Goal: Check status: Check status

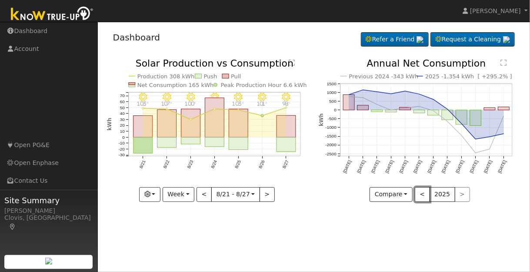
click at [422, 194] on button "<" at bounding box center [421, 194] width 15 height 15
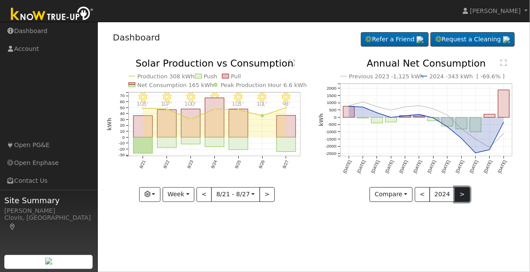
click at [458, 195] on button ">" at bounding box center [461, 194] width 15 height 15
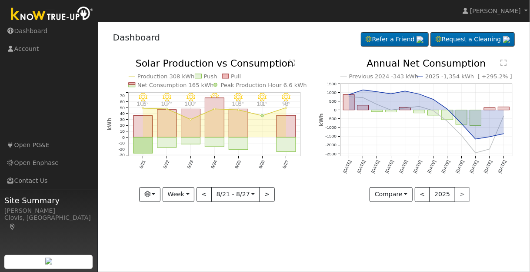
click at [458, 193] on div "< 2025 >" at bounding box center [441, 194] width 55 height 15
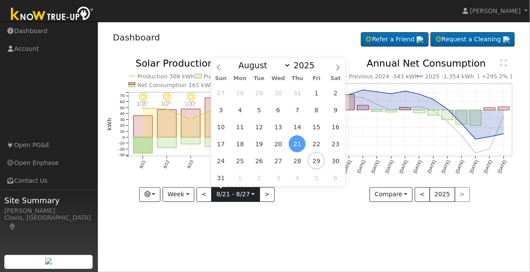
click at [252, 193] on input "[DATE]" at bounding box center [236, 194] width 48 height 14
click at [298, 162] on span "28" at bounding box center [296, 160] width 17 height 17
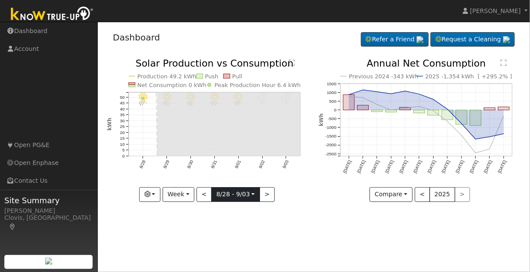
click at [250, 192] on input "[DATE]" at bounding box center [236, 194] width 48 height 14
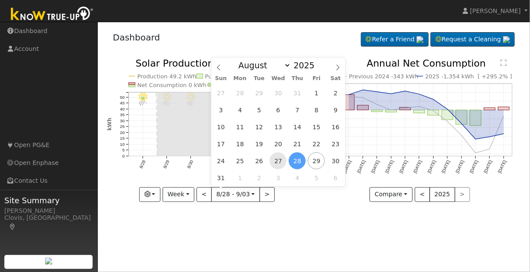
click at [276, 160] on span "27" at bounding box center [277, 160] width 17 height 17
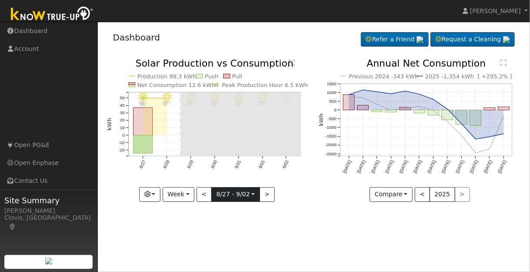
click at [251, 193] on input "[DATE]" at bounding box center [236, 194] width 48 height 14
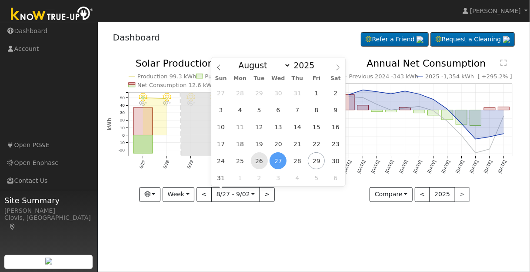
click at [260, 161] on span "26" at bounding box center [259, 160] width 17 height 17
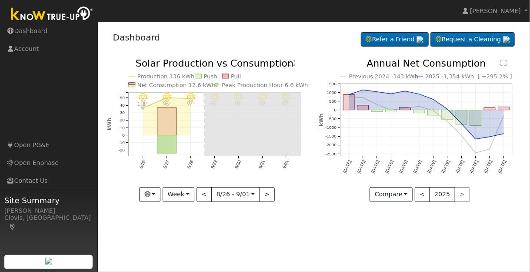
click at [270, 175] on icon "9/01 - Clear 97° 8/31 - Clear 99° 8/30 - Clear 98° 8/29 - Clear 95° 8/28 - Clea…" at bounding box center [208, 129] width 202 height 140
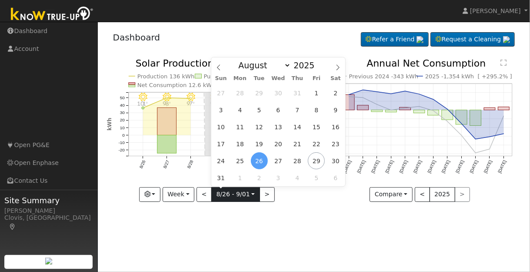
click at [240, 193] on input "[DATE]" at bounding box center [236, 194] width 48 height 14
click at [259, 142] on span "19" at bounding box center [259, 143] width 17 height 17
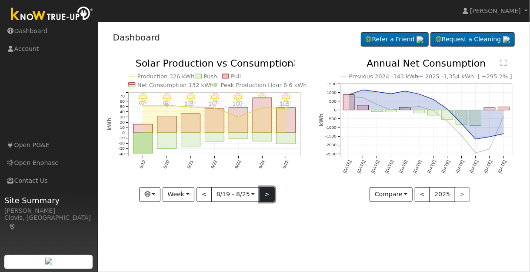
click at [264, 195] on button ">" at bounding box center [266, 194] width 15 height 15
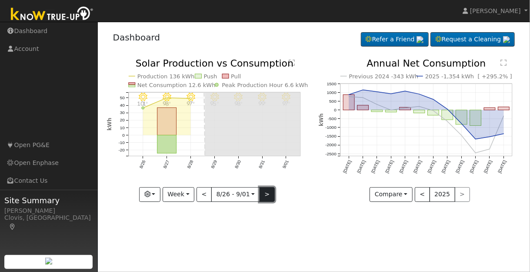
click at [264, 195] on button ">" at bounding box center [266, 194] width 15 height 15
type input "[DATE]"
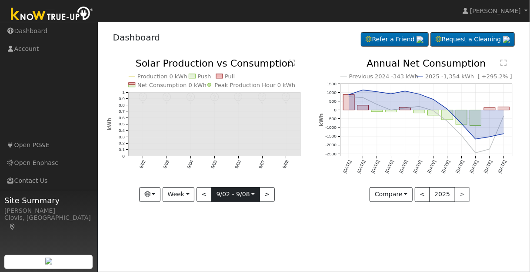
click at [227, 195] on input "[DATE]" at bounding box center [236, 194] width 48 height 14
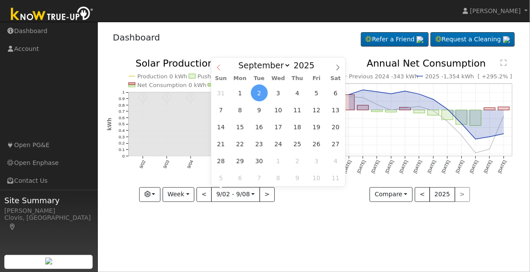
click at [220, 68] on icon at bounding box center [218, 67] width 6 height 6
select select "7"
click at [276, 141] on span "20" at bounding box center [277, 143] width 17 height 17
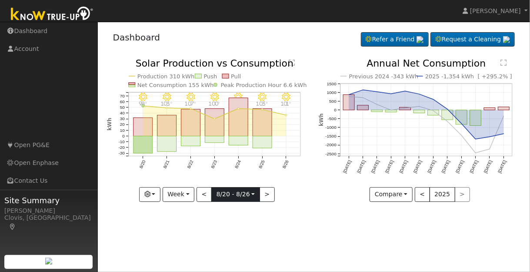
click at [250, 193] on input "[DATE]" at bounding box center [236, 194] width 48 height 14
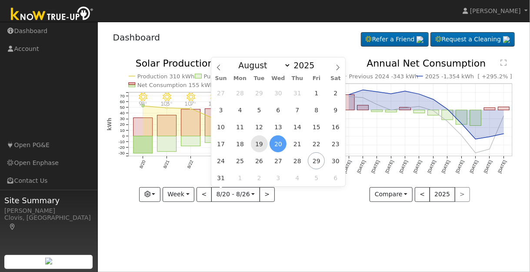
click at [258, 144] on span "19" at bounding box center [259, 143] width 17 height 17
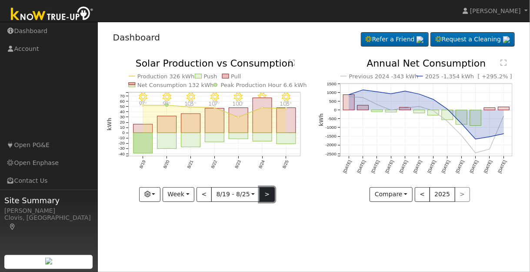
click at [264, 193] on button ">" at bounding box center [266, 194] width 15 height 15
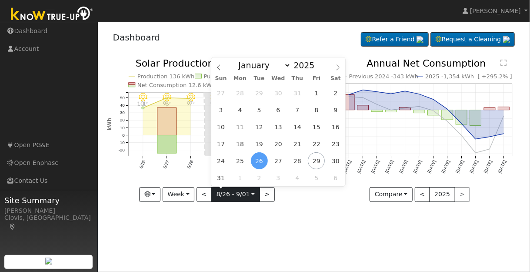
click at [231, 191] on input "[DATE]" at bounding box center [236, 194] width 48 height 14
click at [241, 147] on span "18" at bounding box center [240, 143] width 17 height 17
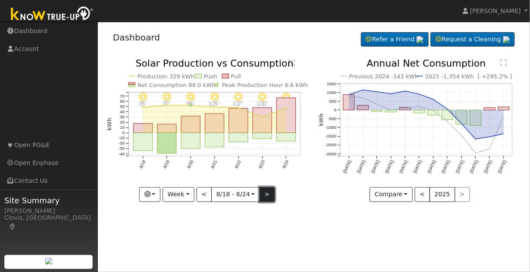
click at [262, 193] on button ">" at bounding box center [266, 194] width 15 height 15
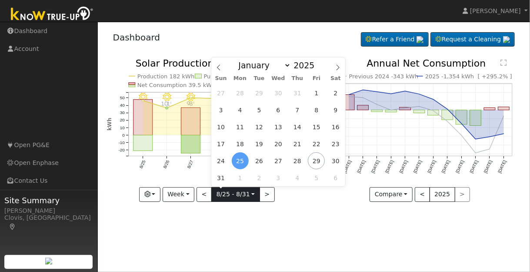
click at [230, 197] on input "[DATE]" at bounding box center [236, 194] width 48 height 14
click at [275, 143] on span "20" at bounding box center [277, 143] width 17 height 17
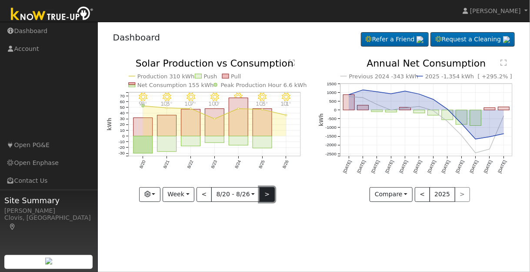
click at [263, 193] on button ">" at bounding box center [266, 194] width 15 height 15
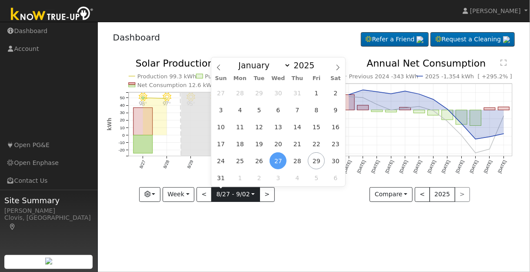
click at [230, 195] on input "[DATE]" at bounding box center [236, 194] width 48 height 14
click at [296, 143] on span "21" at bounding box center [296, 143] width 17 height 17
type input "[DATE]"
